Goal: Entertainment & Leisure: Consume media (video, audio)

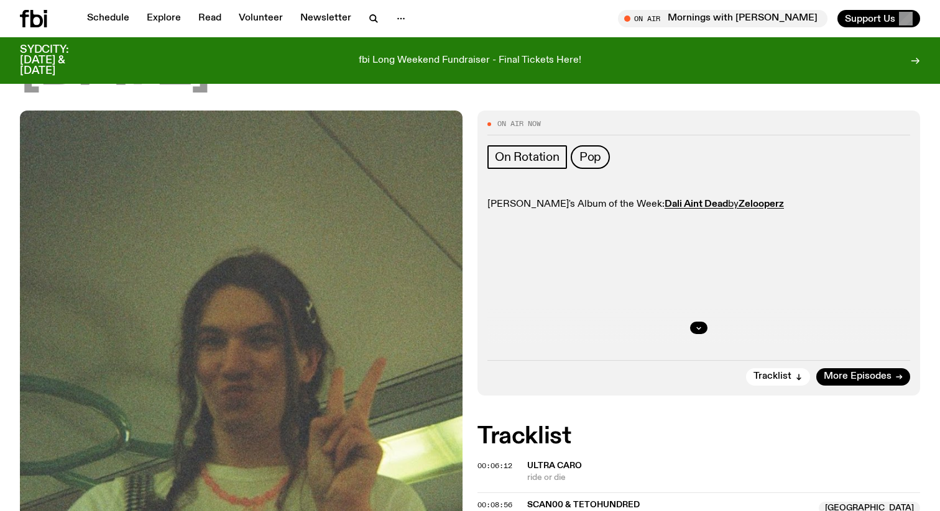
scroll to position [140, 0]
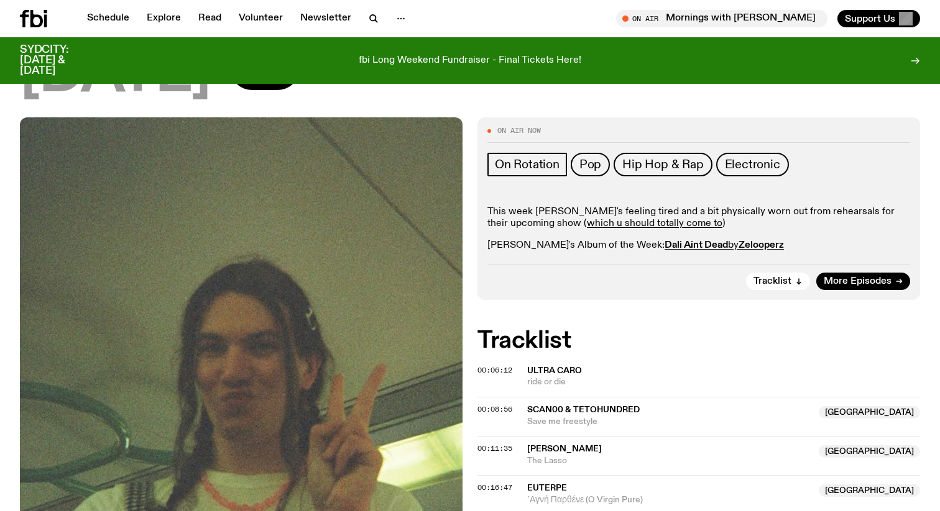
scroll to position [189, 0]
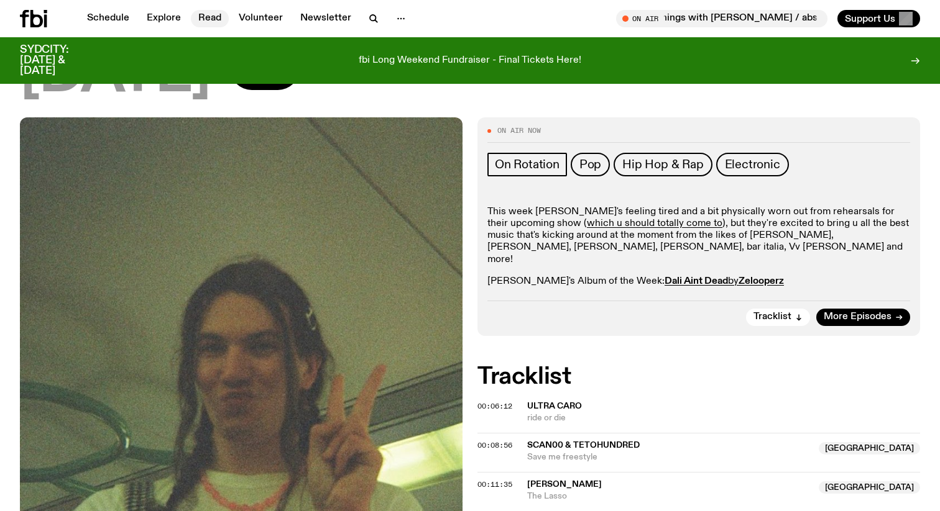
click at [211, 17] on link "Read" at bounding box center [210, 18] width 38 height 17
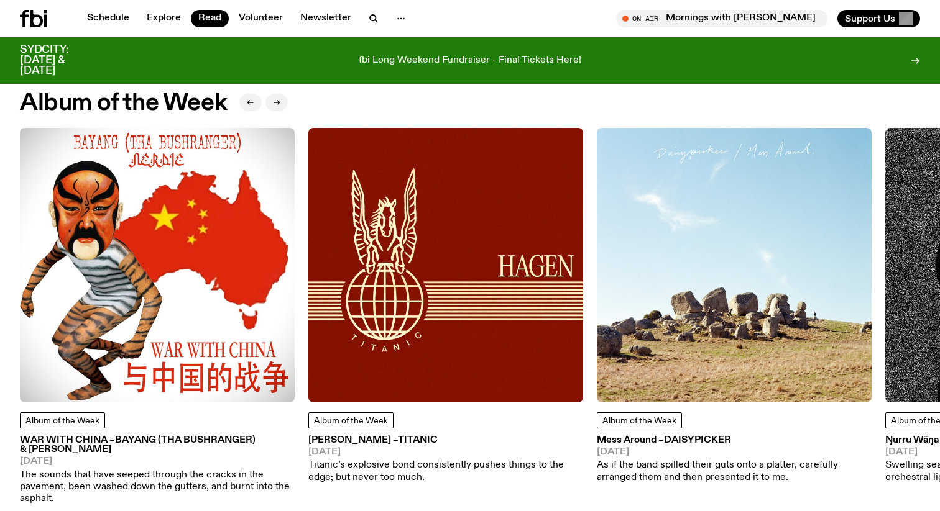
scroll to position [573, 0]
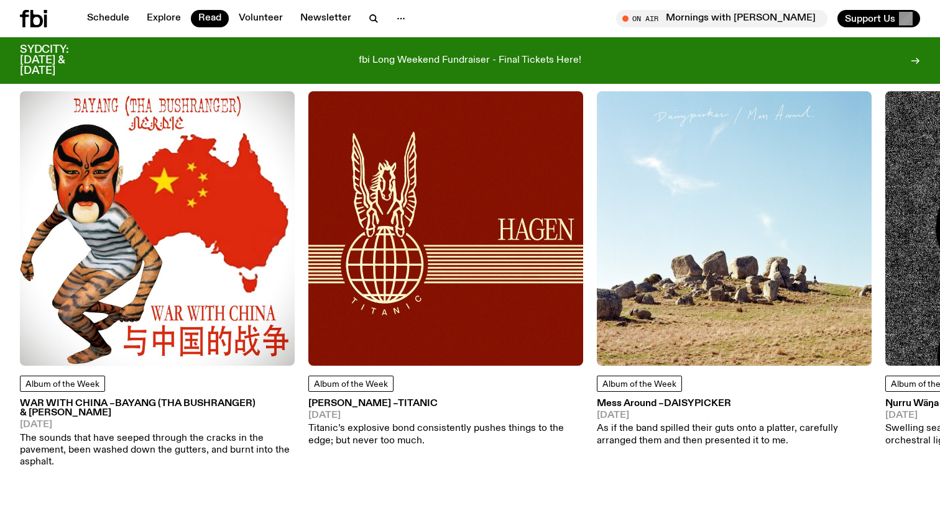
click at [167, 242] on img at bounding box center [157, 228] width 275 height 275
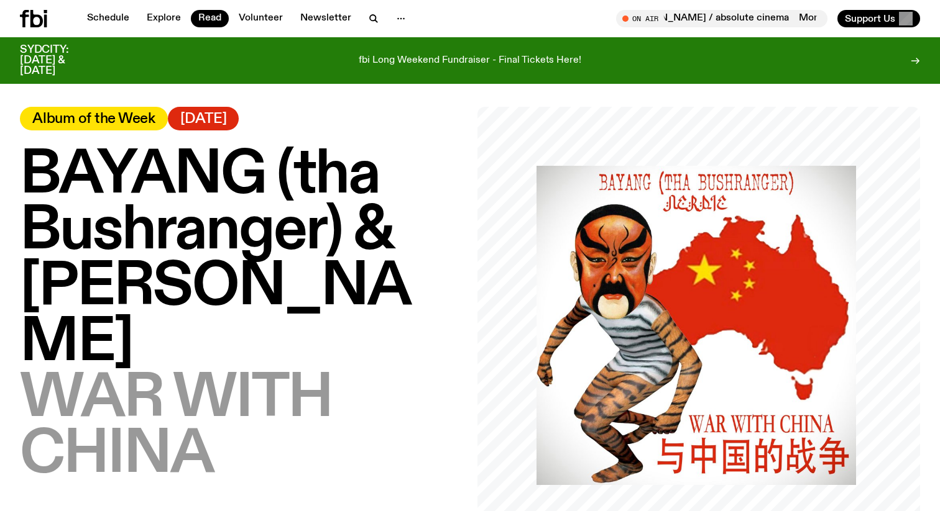
scroll to position [11, 0]
